Goal: Find specific page/section: Find specific page/section

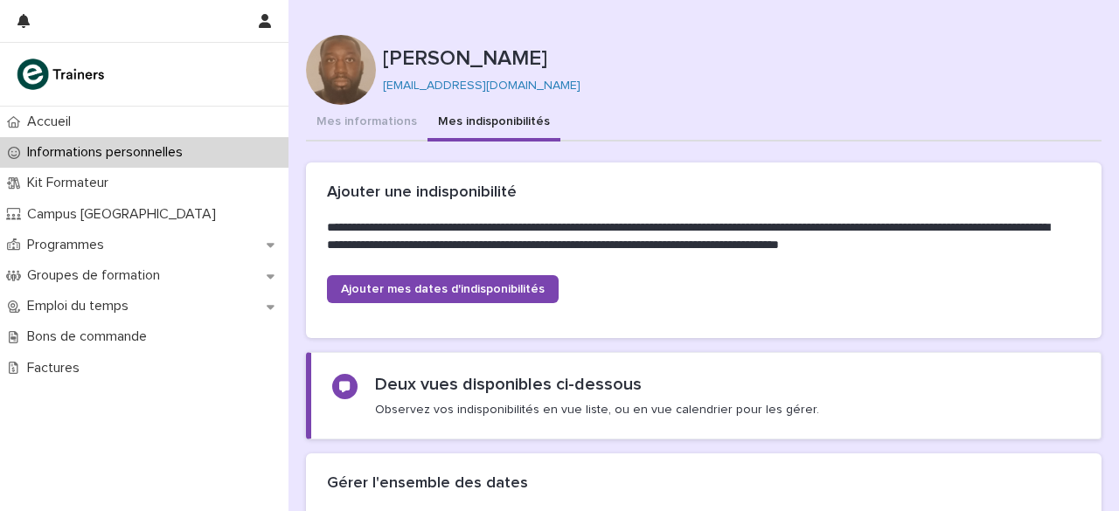
click at [390, 119] on button "Mes informations" at bounding box center [366, 123] width 121 height 37
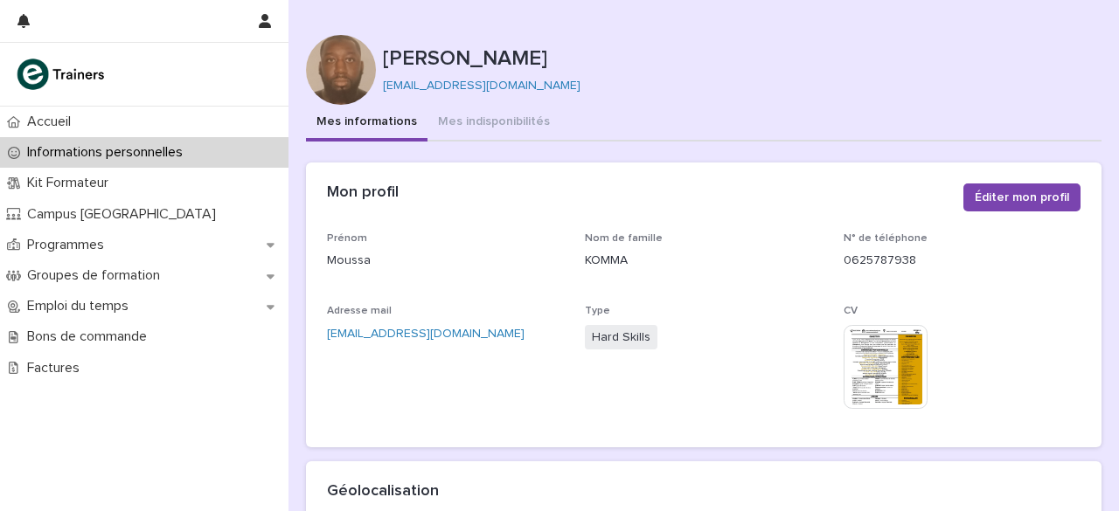
click at [746, 132] on div "Mes informations Mes indisponibilités" at bounding box center [703, 123] width 795 height 37
click at [486, 130] on button "Mes indisponibilités" at bounding box center [493, 123] width 133 height 37
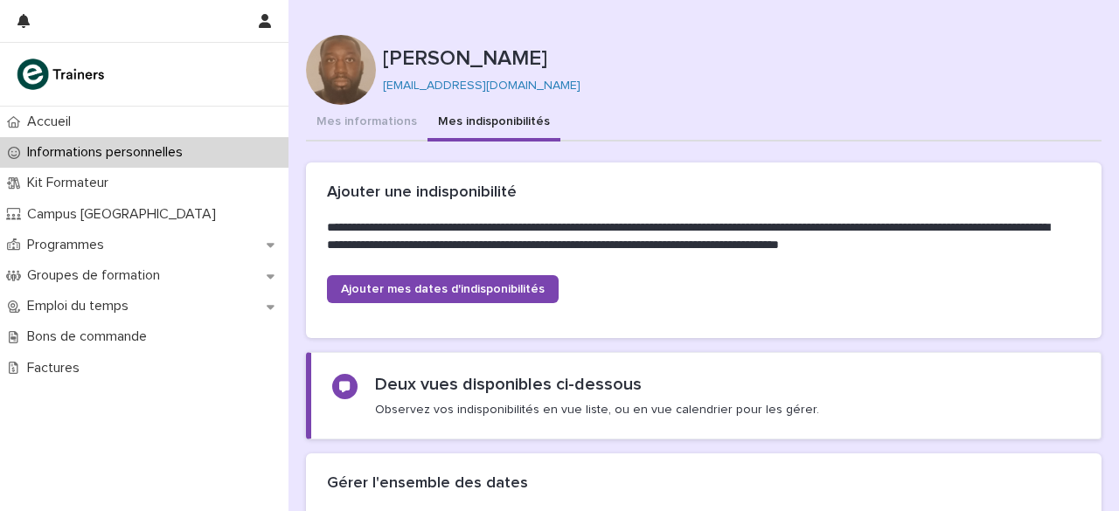
click at [725, 209] on p at bounding box center [700, 211] width 746 height 17
click at [360, 127] on button "Mes informations" at bounding box center [366, 123] width 121 height 37
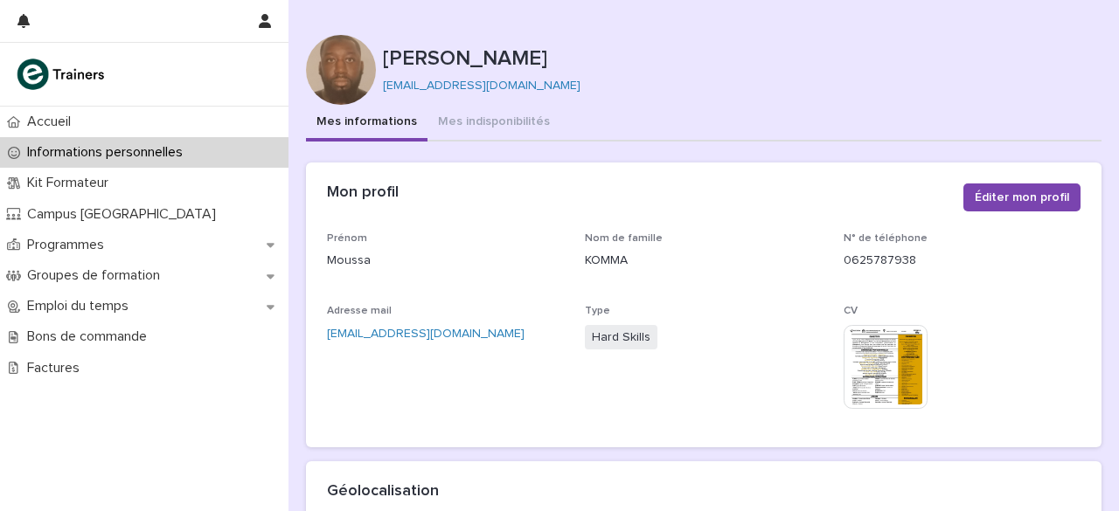
click at [785, 64] on p "[PERSON_NAME]" at bounding box center [739, 58] width 712 height 25
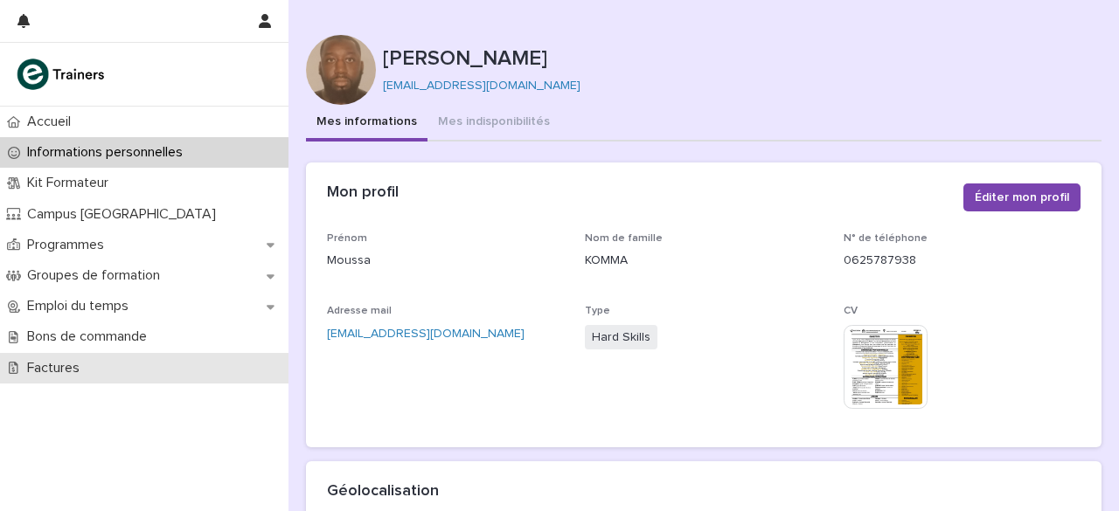
click at [38, 371] on p "Factures" at bounding box center [56, 368] width 73 height 17
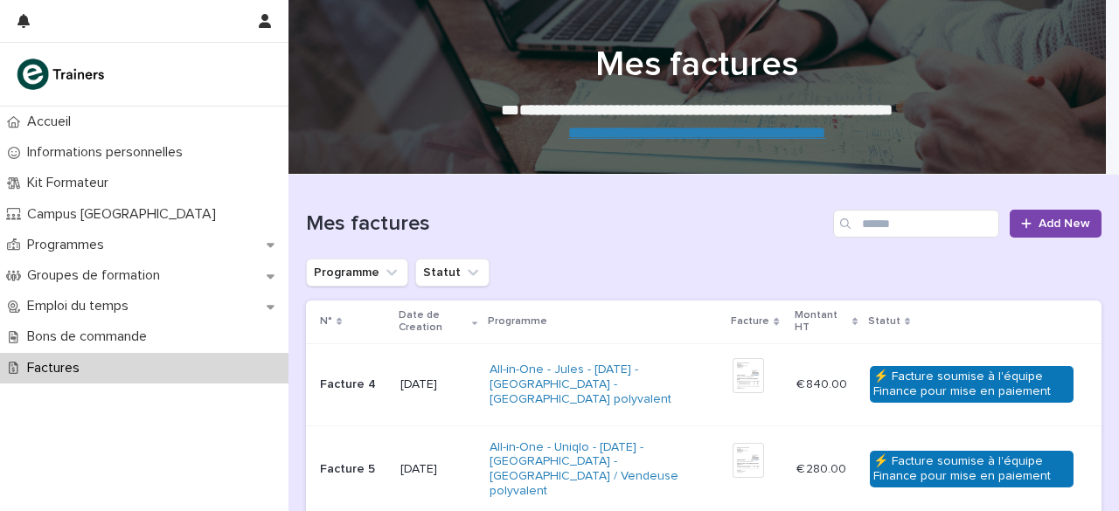
click at [615, 228] on h1 "Mes factures" at bounding box center [566, 224] width 520 height 25
